Goal: Task Accomplishment & Management: Use online tool/utility

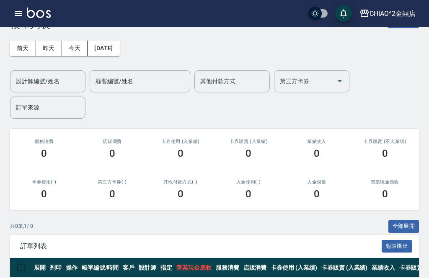
scroll to position [20, 0]
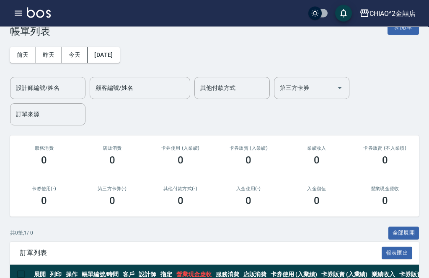
click at [71, 56] on button "今天" at bounding box center [75, 55] width 26 height 15
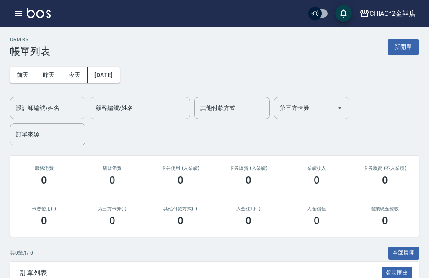
click at [402, 45] on button "新開單" at bounding box center [402, 46] width 31 height 15
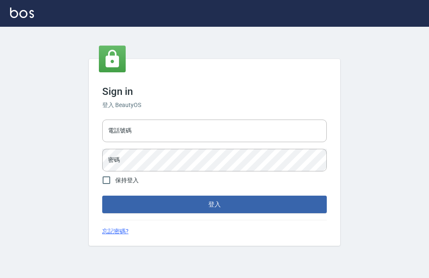
click at [216, 136] on input "電話號碼" at bounding box center [214, 131] width 224 height 23
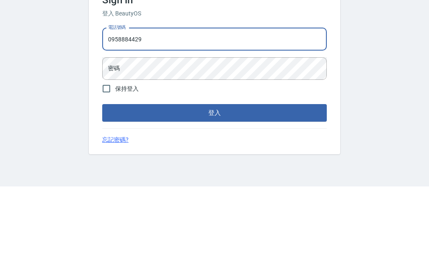
type input "0958884429"
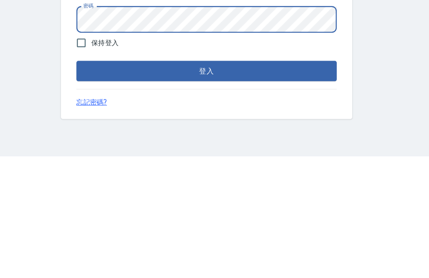
click at [98, 172] on input "保持登入" at bounding box center [107, 181] width 18 height 18
checkbox input "true"
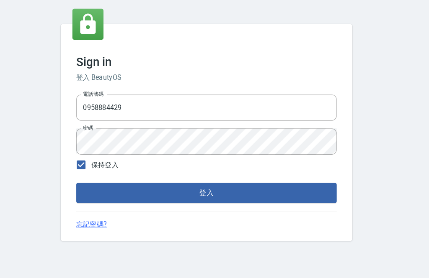
click at [252, 196] on button "登入" at bounding box center [214, 205] width 224 height 18
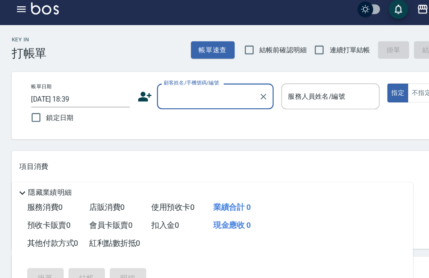
click at [203, 82] on input "顧客姓名/手機號碼/編號" at bounding box center [179, 88] width 80 height 15
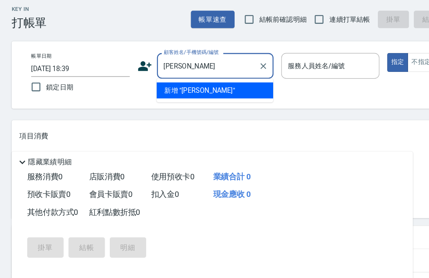
type input "[PERSON_NAME]"
click at [289, 77] on div "服務人員姓名/編號 服務人員姓名/編號" at bounding box center [284, 88] width 85 height 22
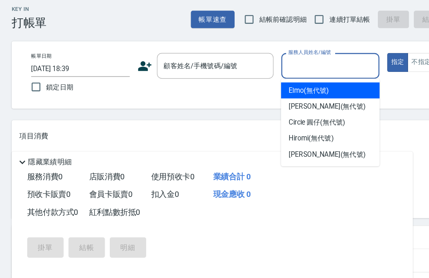
click at [214, 81] on input "顧客姓名/手機號碼/編號" at bounding box center [179, 88] width 80 height 15
